Goal: Task Accomplishment & Management: Use online tool/utility

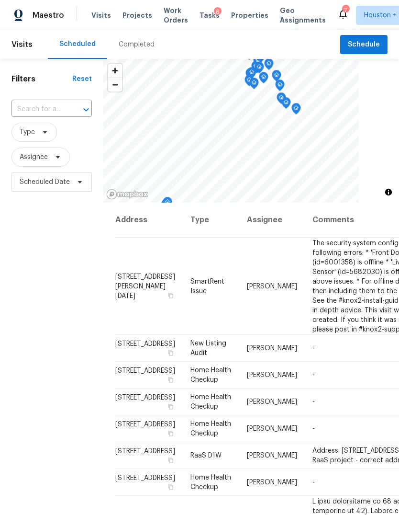
click at [136, 11] on span "Projects" at bounding box center [138, 16] width 30 height 10
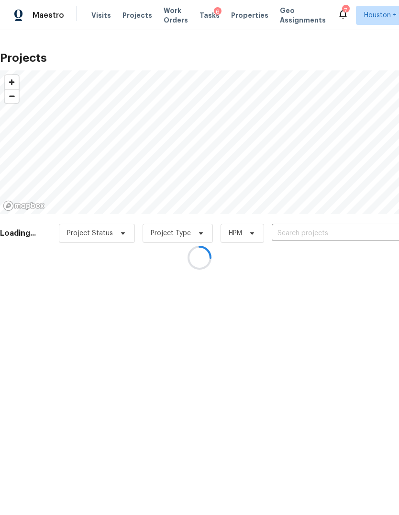
click at [371, 228] on div at bounding box center [199, 257] width 399 height 515
click at [366, 237] on div at bounding box center [199, 257] width 399 height 515
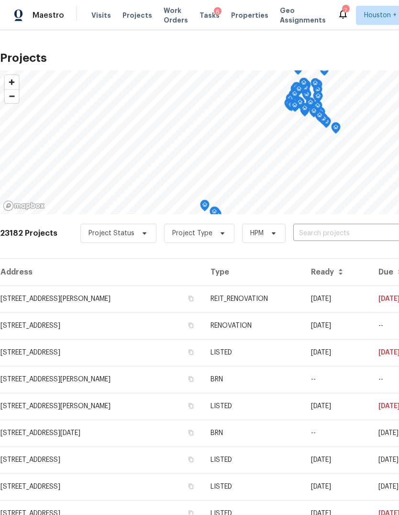
click at [373, 232] on input "text" at bounding box center [348, 233] width 110 height 15
type input "camirillo"
click at [381, 263] on li "[STREET_ADDRESS]" at bounding box center [326, 255] width 139 height 16
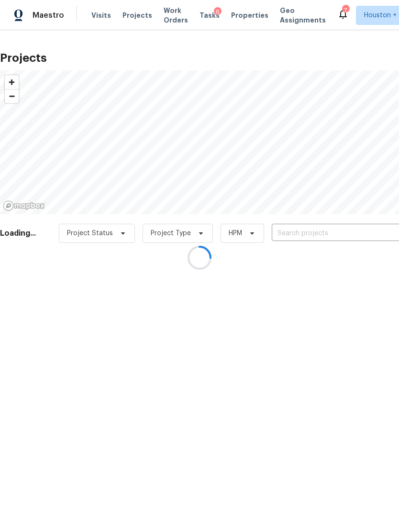
type input "[STREET_ADDRESS]"
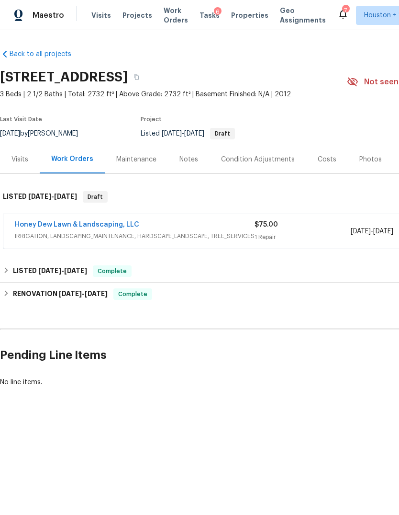
scroll to position [0, 135]
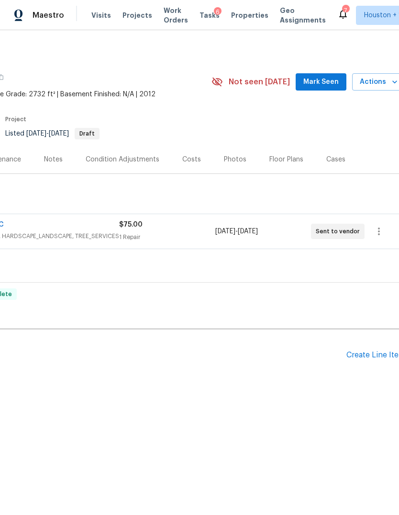
click at [377, 79] on span "Actions" at bounding box center [379, 82] width 38 height 12
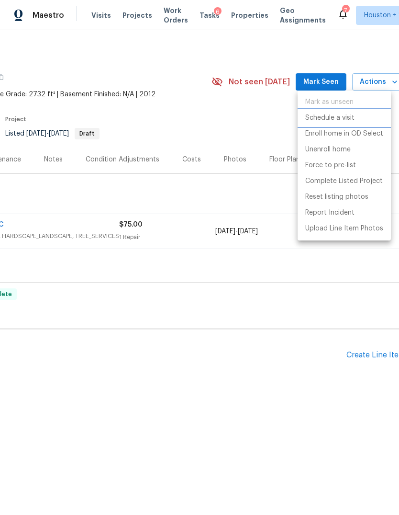
click at [345, 116] on p "Schedule a visit" at bounding box center [329, 118] width 49 height 10
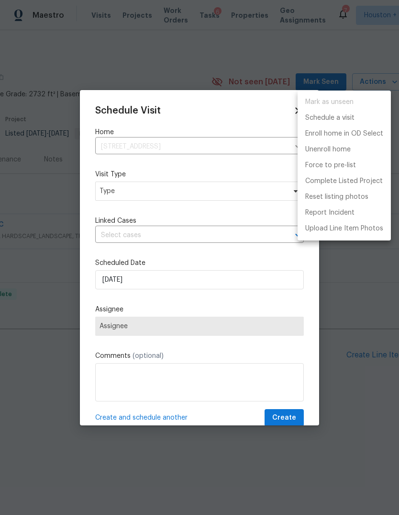
click at [122, 203] on div at bounding box center [199, 257] width 399 height 515
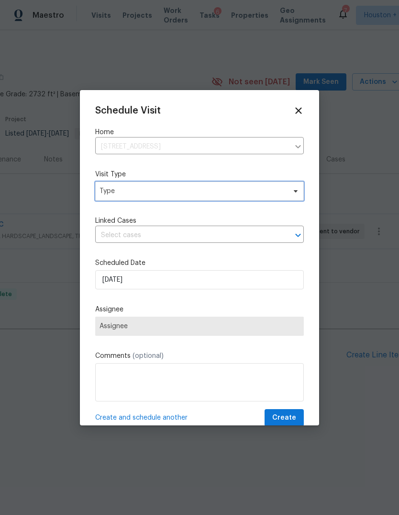
click at [116, 198] on span "Type" at bounding box center [199, 190] width 209 height 19
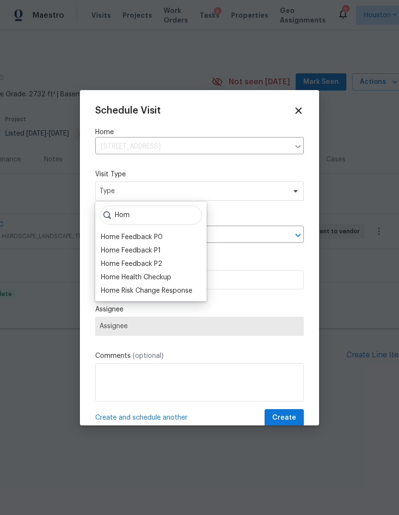
type input "Hom"
click at [114, 279] on div "Home Health Checkup" at bounding box center [136, 277] width 70 height 10
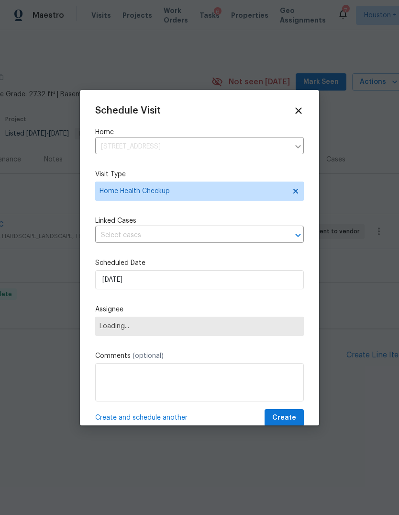
click at [111, 333] on span "Loading..." at bounding box center [199, 325] width 209 height 19
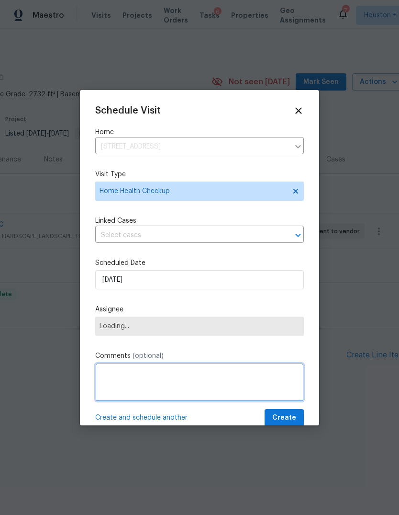
click at [121, 371] on textarea at bounding box center [199, 382] width 209 height 38
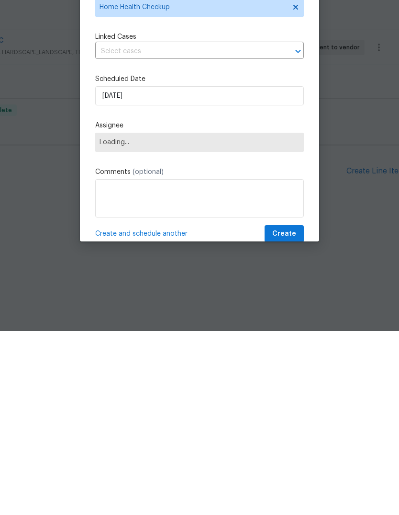
click at [114, 322] on span "Loading..." at bounding box center [200, 326] width 200 height 8
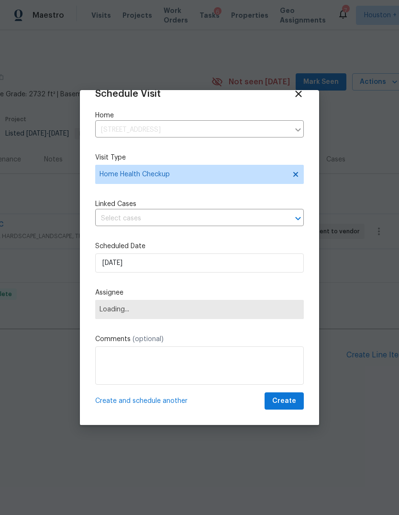
scroll to position [18, 0]
click at [260, 268] on input "[DATE]" at bounding box center [199, 262] width 209 height 19
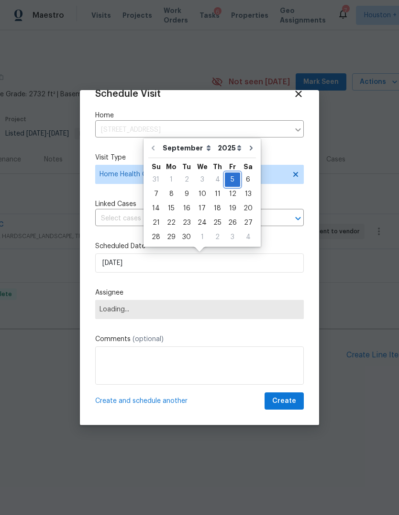
click at [227, 180] on div "5" at bounding box center [232, 179] width 15 height 13
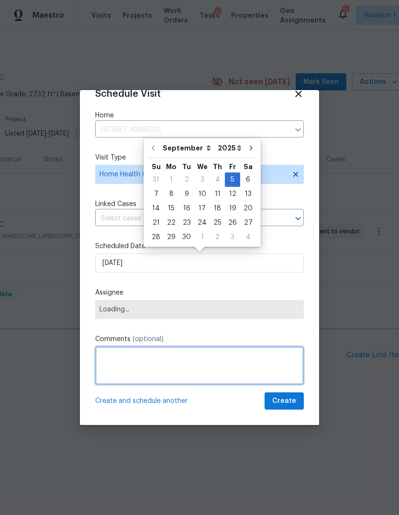
click at [274, 354] on textarea at bounding box center [199, 365] width 209 height 38
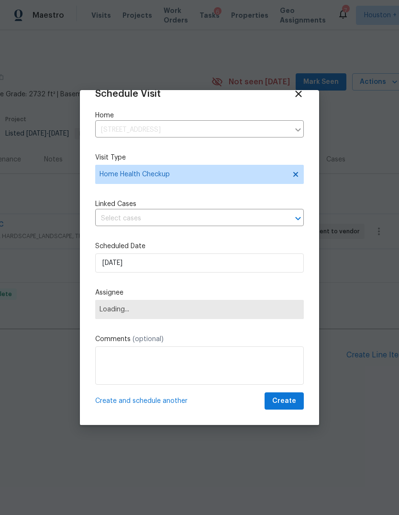
click at [280, 314] on span "Loading..." at bounding box center [199, 309] width 209 height 19
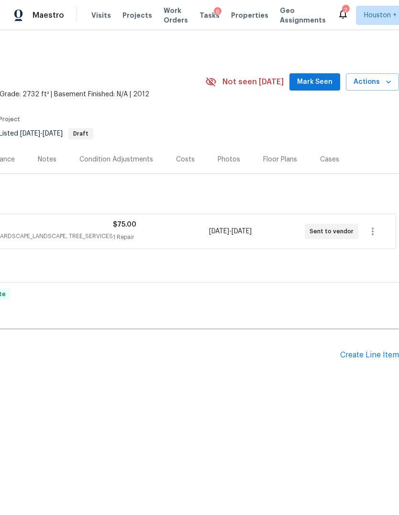
scroll to position [0, 142]
click at [380, 84] on span "Actions" at bounding box center [373, 82] width 38 height 12
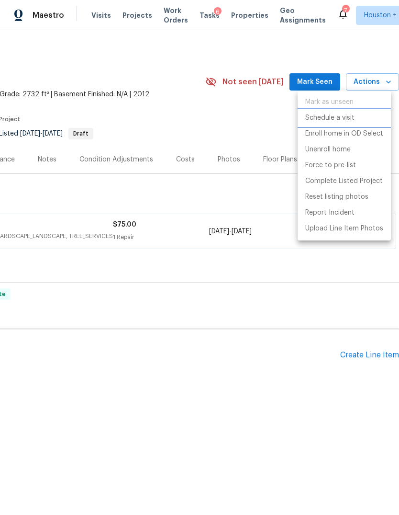
click at [350, 121] on p "Schedule a visit" at bounding box center [329, 118] width 49 height 10
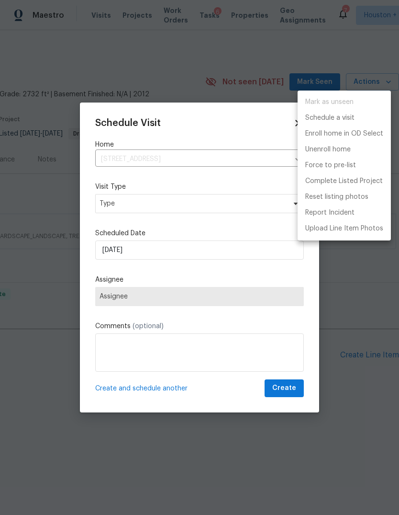
click at [211, 179] on div at bounding box center [199, 257] width 399 height 515
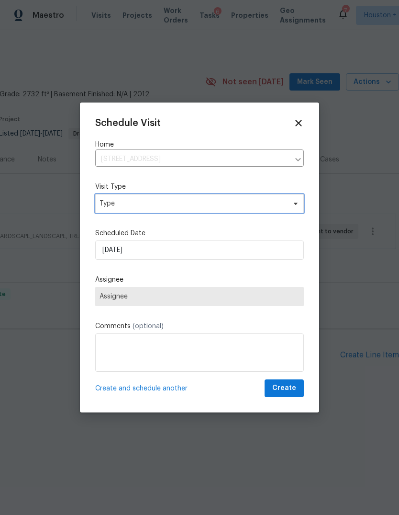
click at [230, 201] on span "Type" at bounding box center [193, 204] width 186 height 10
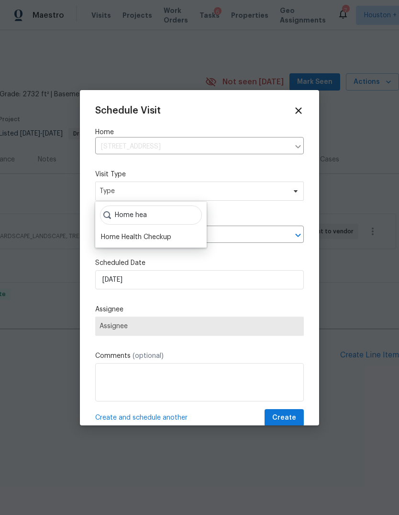
type input "Home hea"
click at [121, 241] on div "Home Health Checkup" at bounding box center [136, 237] width 70 height 10
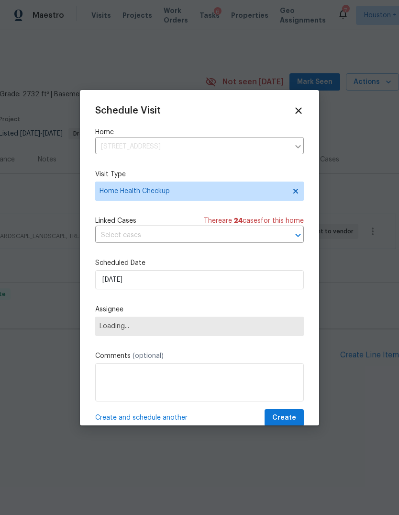
click at [116, 321] on span "Loading..." at bounding box center [199, 325] width 209 height 19
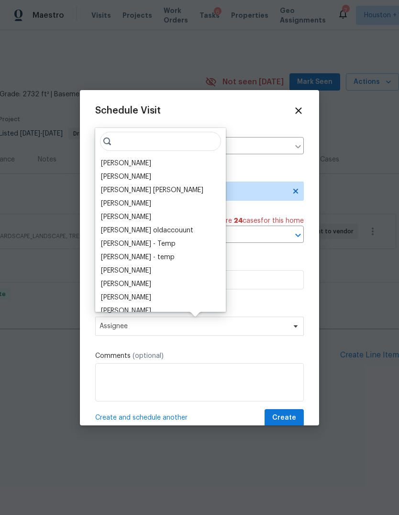
click at [165, 136] on input "search" at bounding box center [160, 141] width 121 height 19
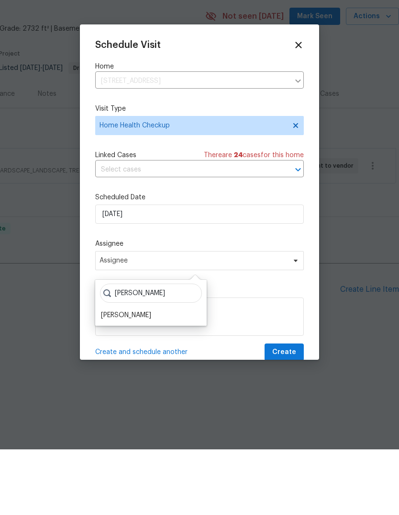
type input "[PERSON_NAME]"
click at [112, 376] on div "[PERSON_NAME]" at bounding box center [126, 381] width 50 height 10
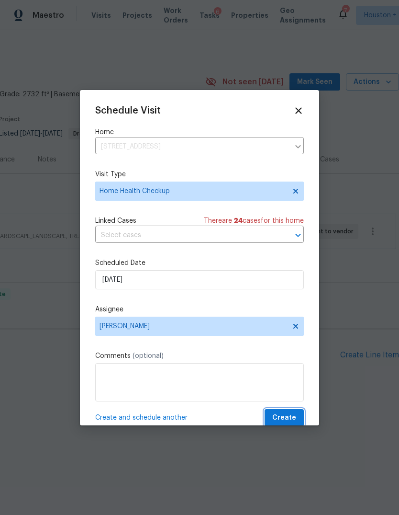
click at [302, 415] on button "Create" at bounding box center [284, 418] width 39 height 18
